Goal: Find specific page/section: Find specific page/section

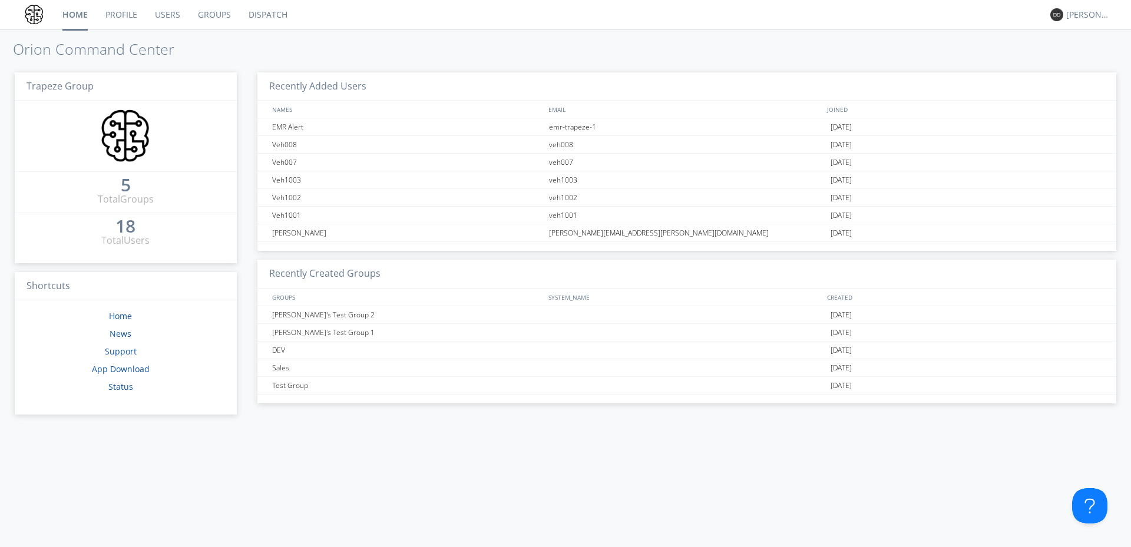
click at [277, 16] on link "Dispatch" at bounding box center [268, 14] width 57 height 29
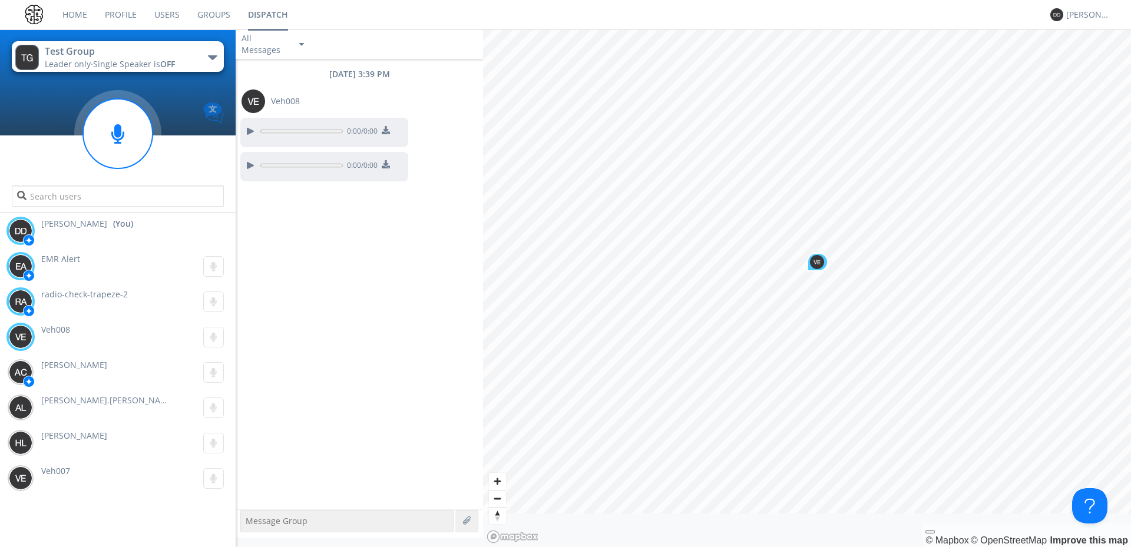
click at [206, 109] on img at bounding box center [213, 113] width 21 height 21
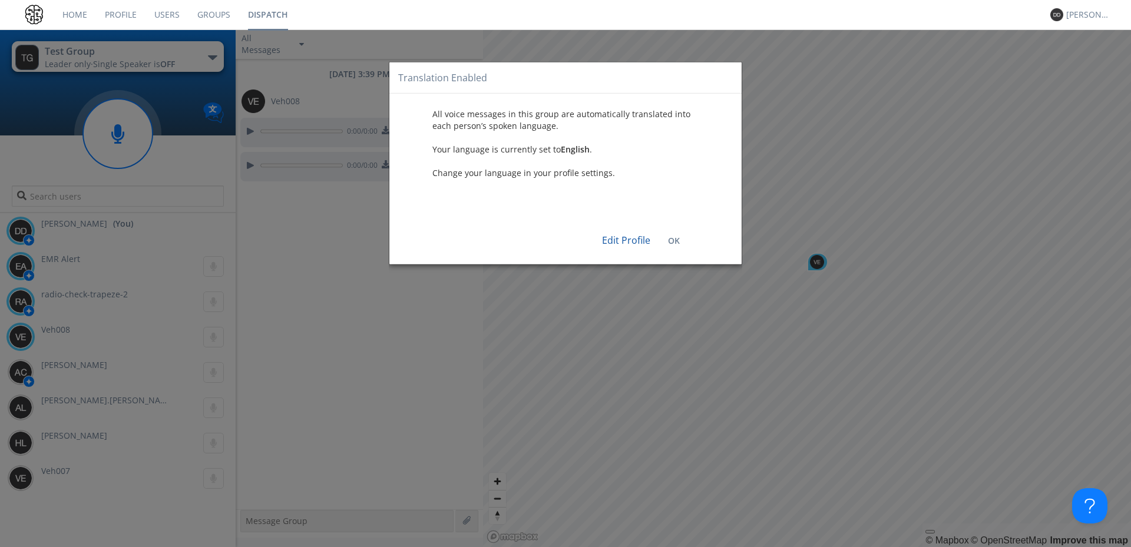
click at [673, 249] on div "Edit Profile OK" at bounding box center [565, 234] width 335 height 41
click at [670, 242] on b "OK" at bounding box center [674, 240] width 12 height 11
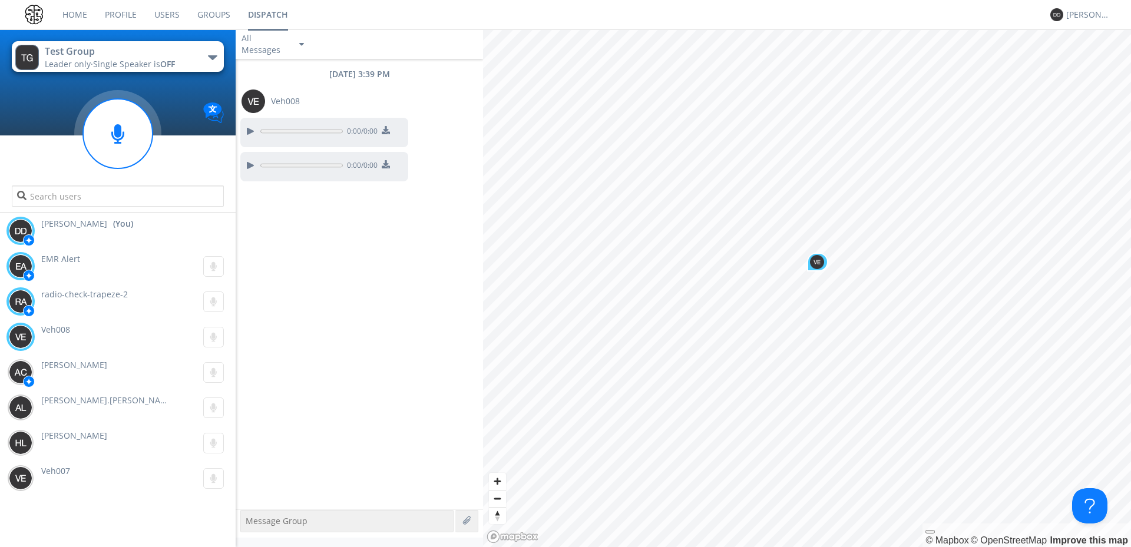
click at [161, 14] on link "Users" at bounding box center [167, 14] width 43 height 29
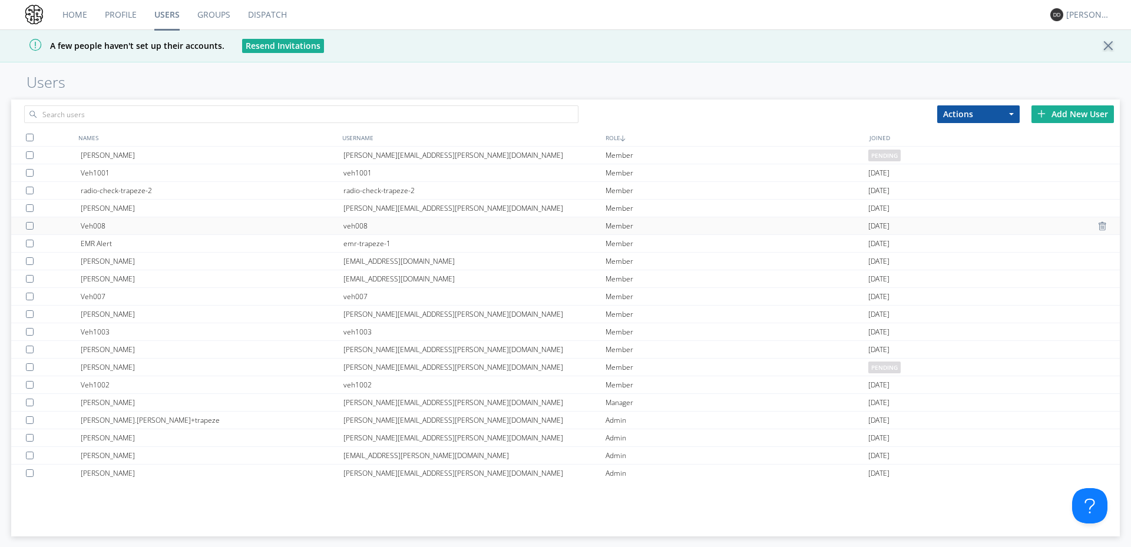
click at [106, 224] on div "Veh008" at bounding box center [212, 225] width 263 height 17
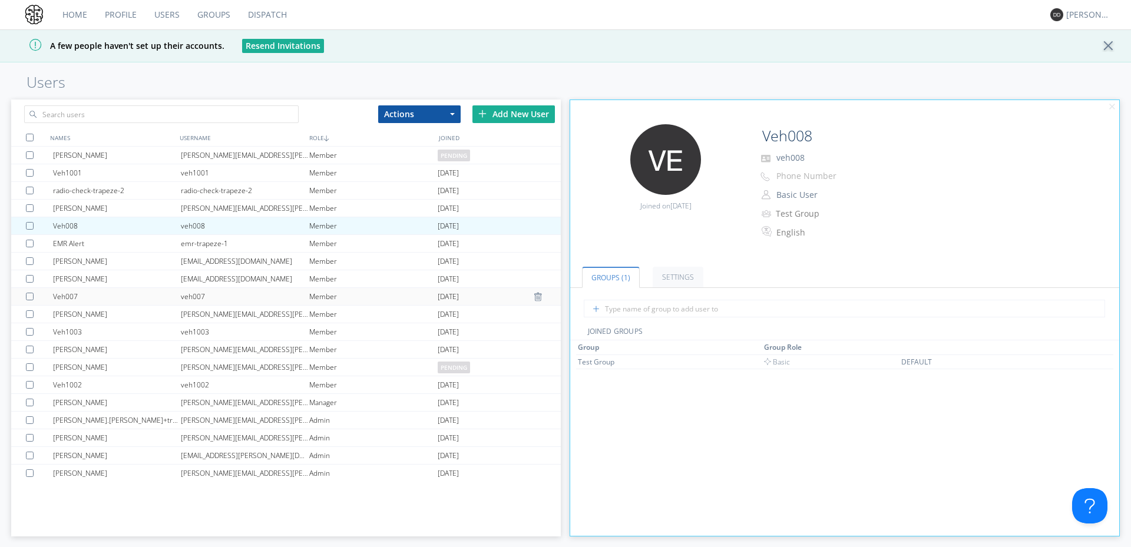
click at [99, 300] on div "Veh007" at bounding box center [117, 296] width 128 height 17
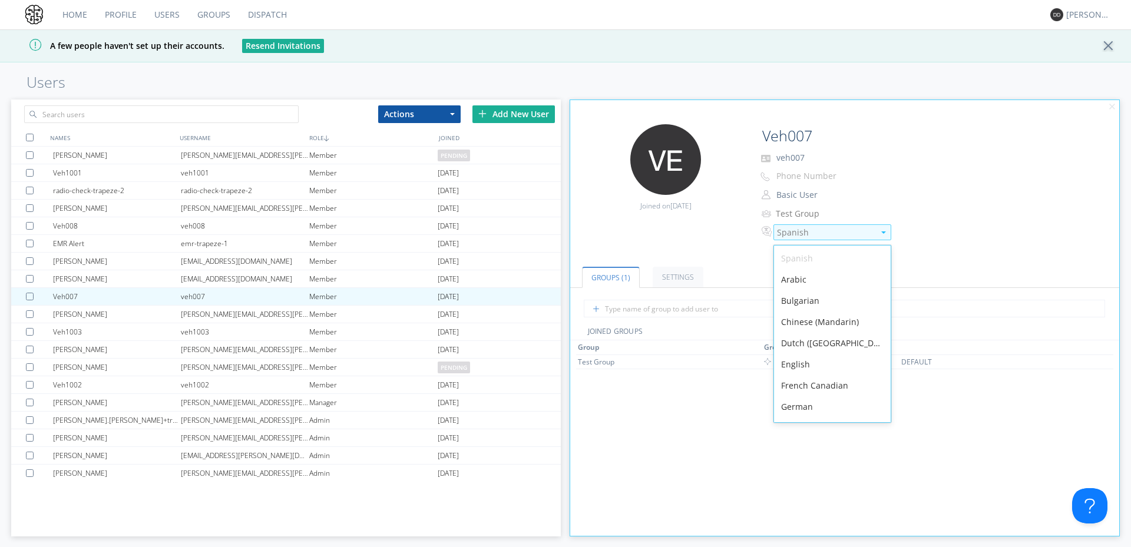
click at [793, 237] on div "Spanish" at bounding box center [825, 233] width 97 height 12
click at [809, 369] on div "English" at bounding box center [832, 364] width 117 height 21
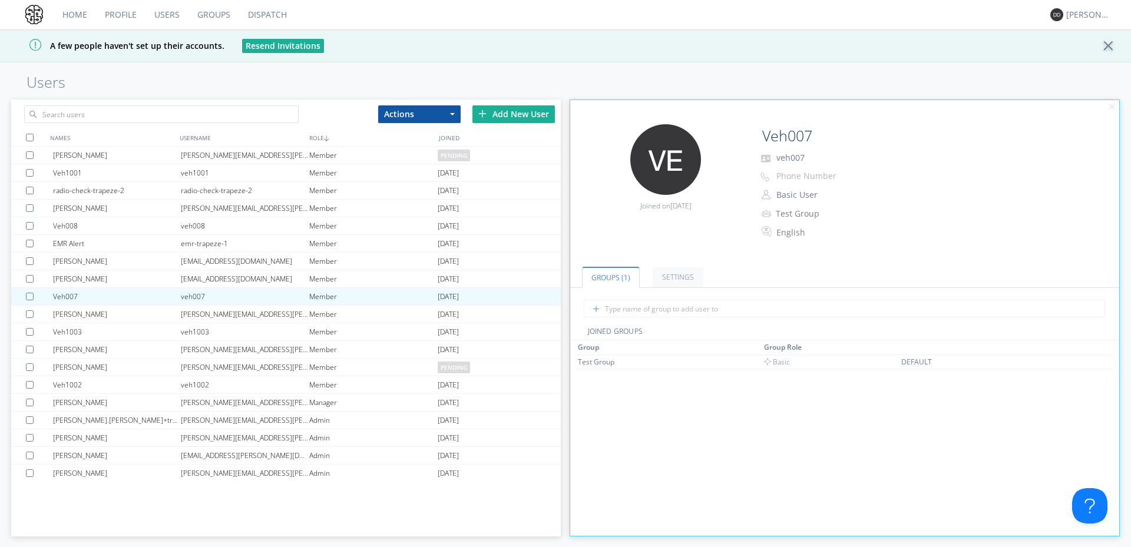
click at [75, 19] on link "Home" at bounding box center [75, 14] width 42 height 29
